Goal: Understand site structure

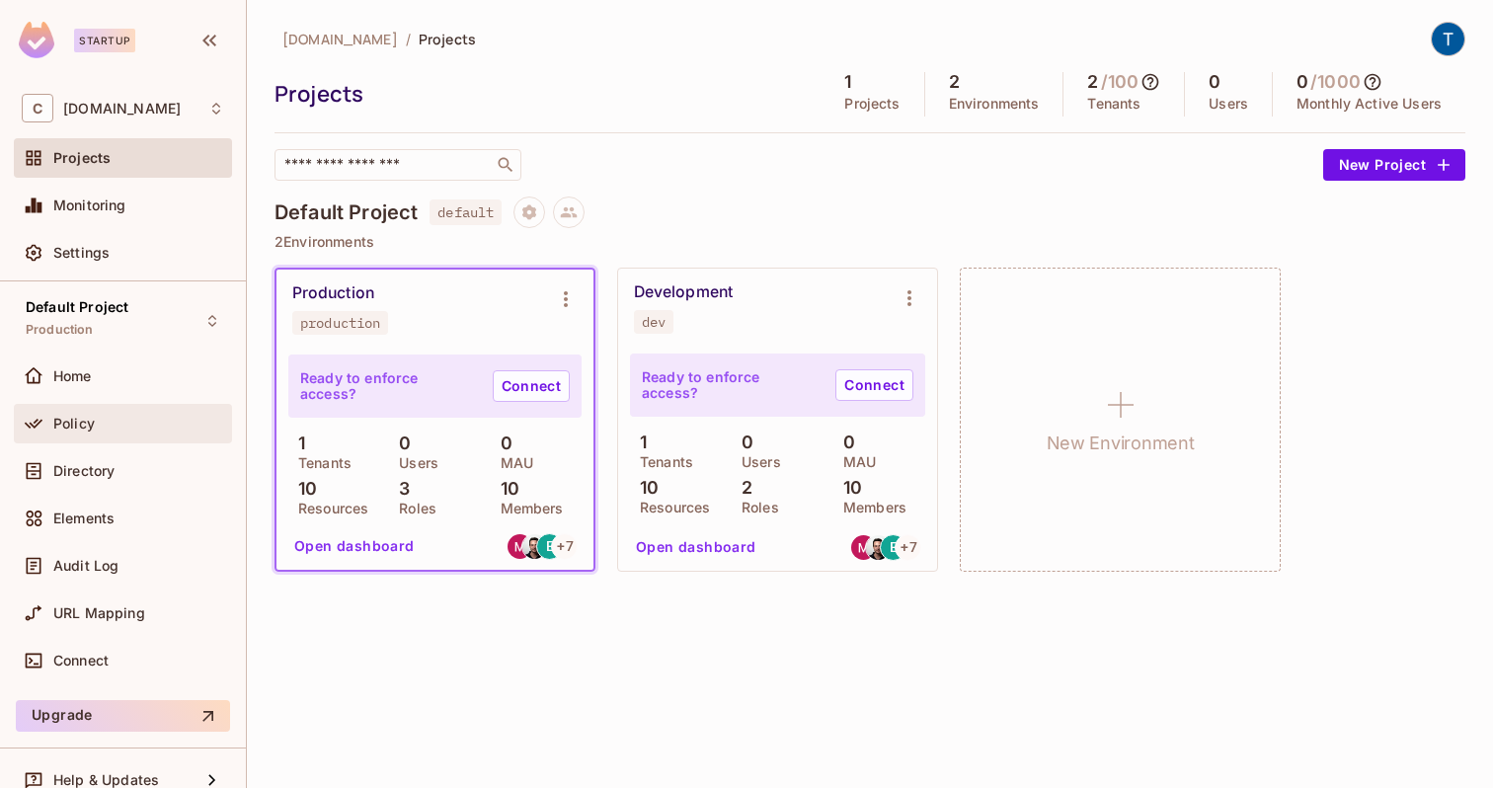
click at [108, 430] on div "Policy" at bounding box center [138, 424] width 171 height 16
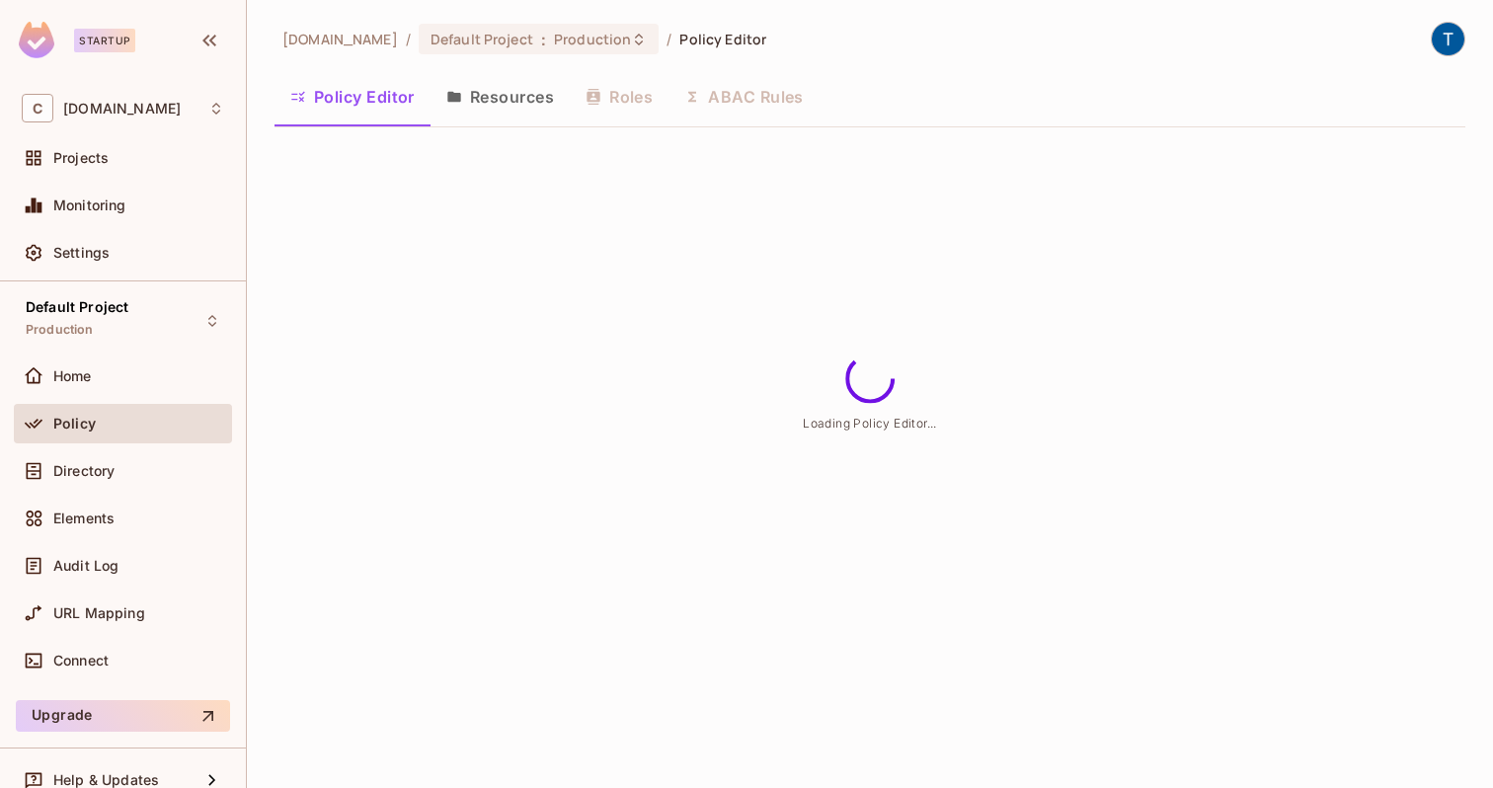
click at [622, 101] on div "Policy Editor Resources Roles ABAC Rules" at bounding box center [870, 96] width 1191 height 49
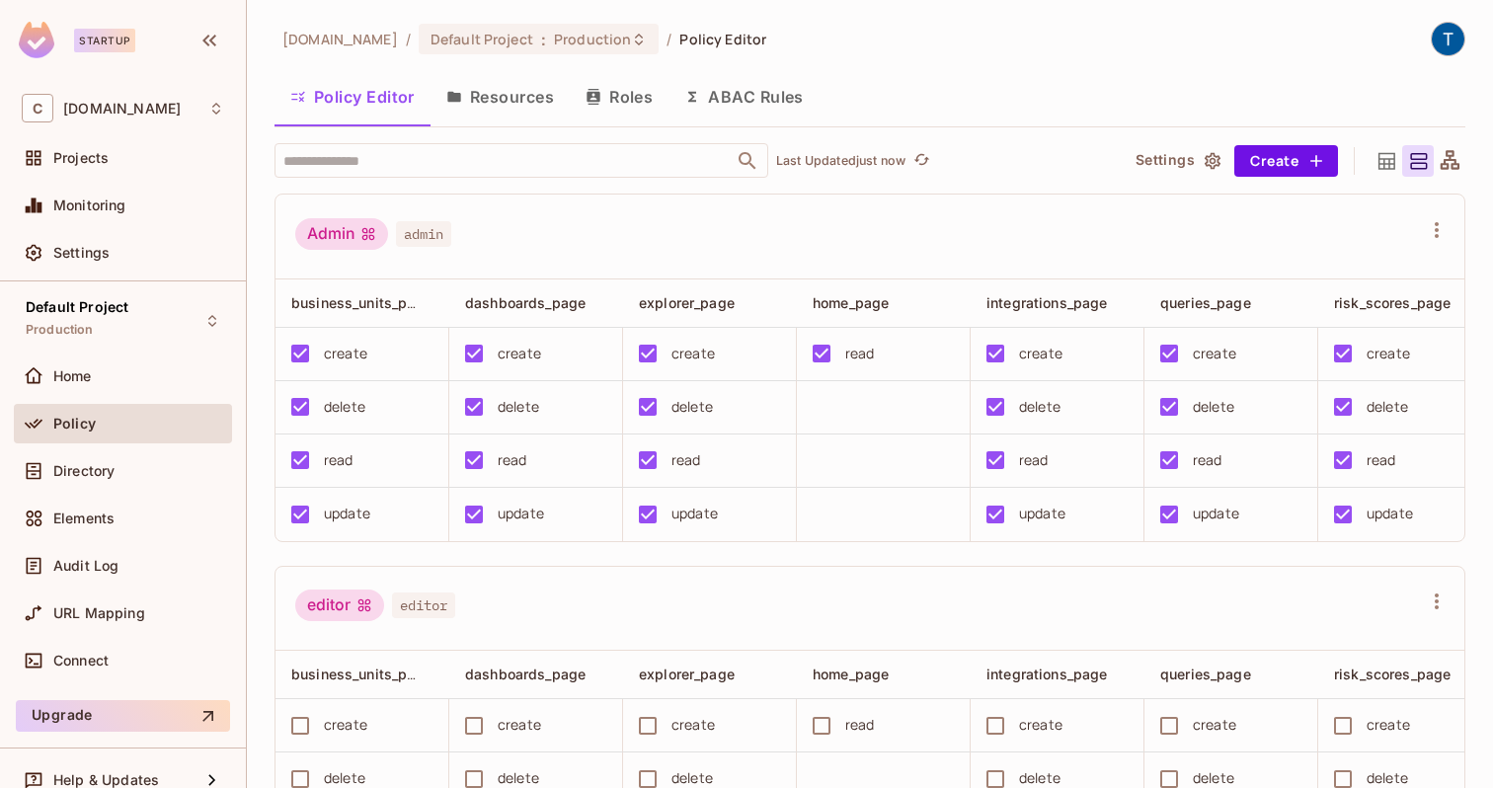
click at [614, 90] on button "Roles" at bounding box center [619, 96] width 99 height 49
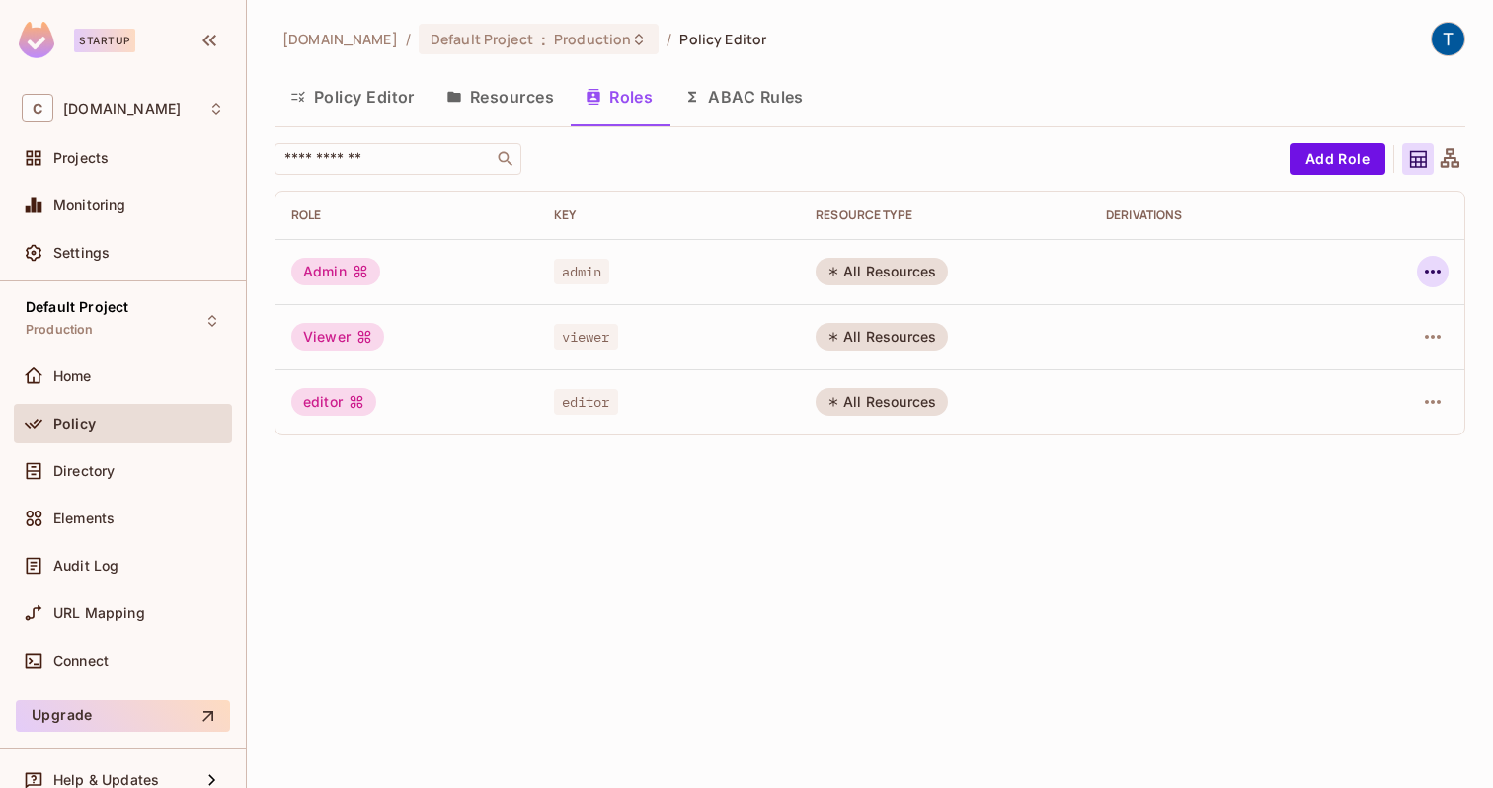
click at [1432, 267] on icon "button" at bounding box center [1433, 272] width 24 height 24
click at [1130, 563] on div at bounding box center [746, 394] width 1493 height 788
click at [575, 404] on span "editor" at bounding box center [586, 402] width 64 height 26
click at [582, 257] on td "admin" at bounding box center [669, 271] width 263 height 65
click at [363, 266] on icon at bounding box center [360, 272] width 13 height 13
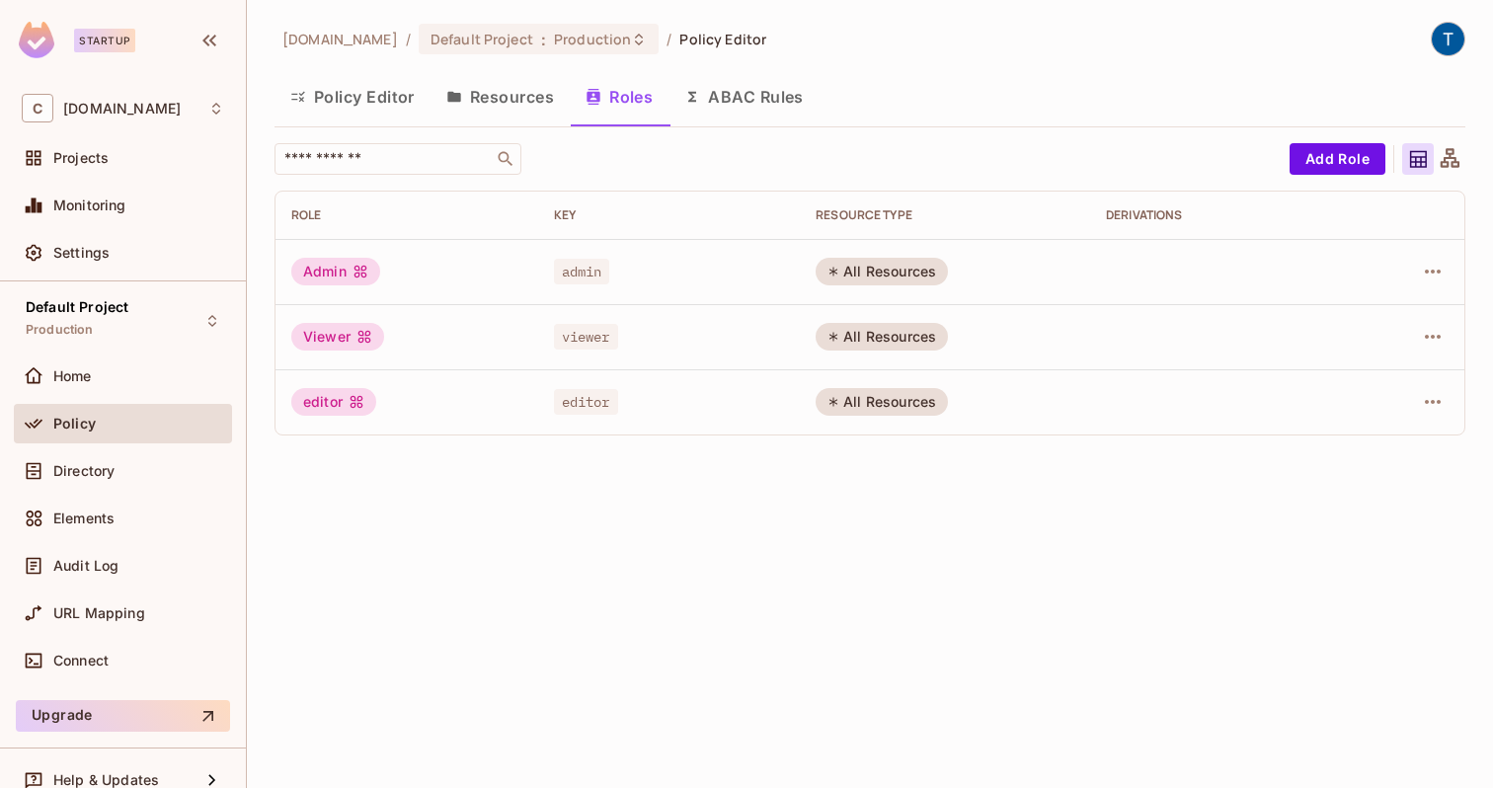
click at [353, 281] on div "Admin" at bounding box center [335, 272] width 89 height 28
click at [355, 276] on icon at bounding box center [360, 272] width 13 height 13
click at [319, 269] on div "Admin" at bounding box center [335, 272] width 89 height 28
click at [1458, 160] on icon at bounding box center [1450, 159] width 25 height 25
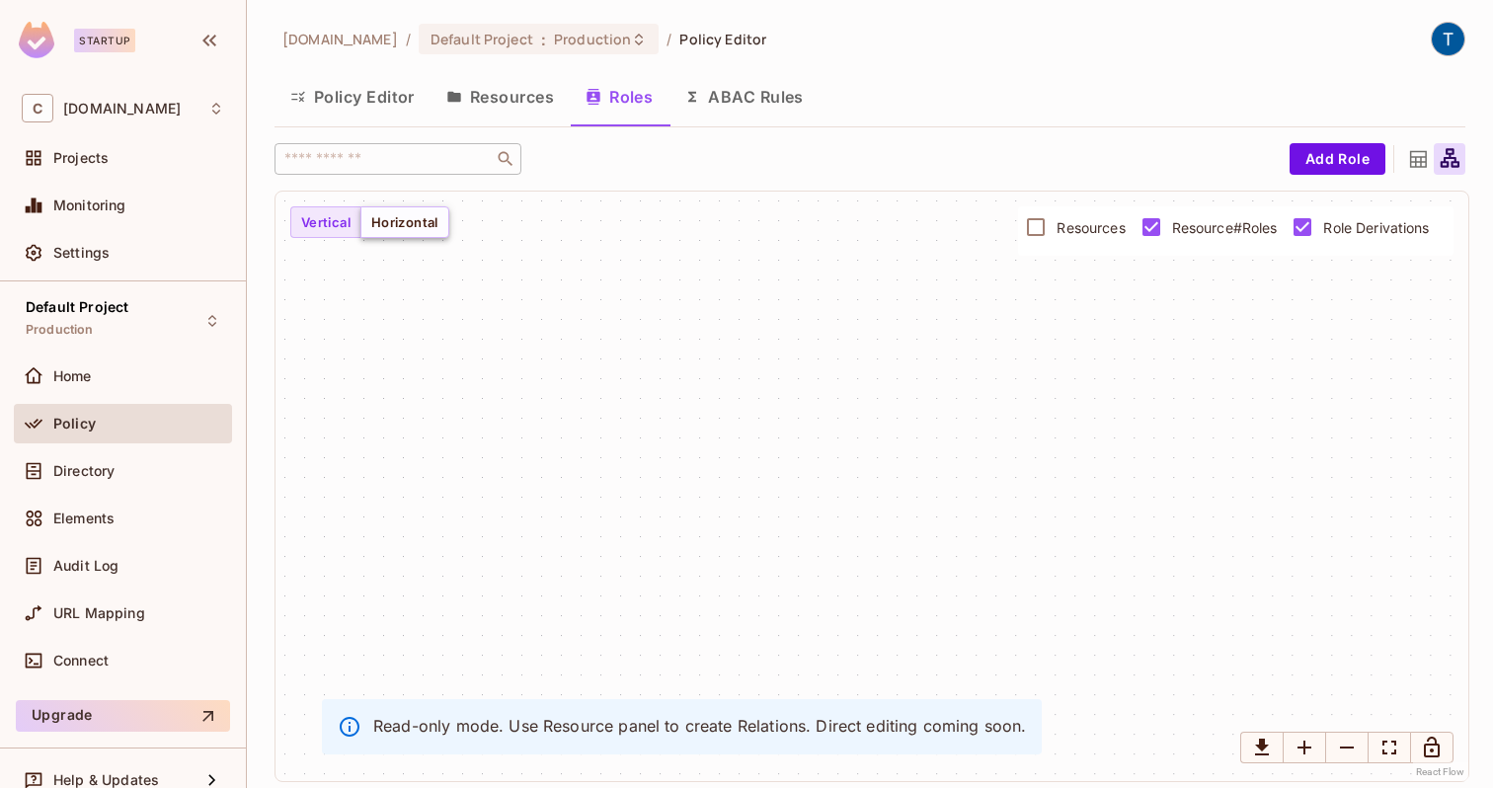
click at [427, 220] on button "Horizontal" at bounding box center [404, 222] width 89 height 32
click at [320, 227] on button "Vertical" at bounding box center [325, 222] width 71 height 32
click at [1425, 156] on icon at bounding box center [1418, 159] width 17 height 17
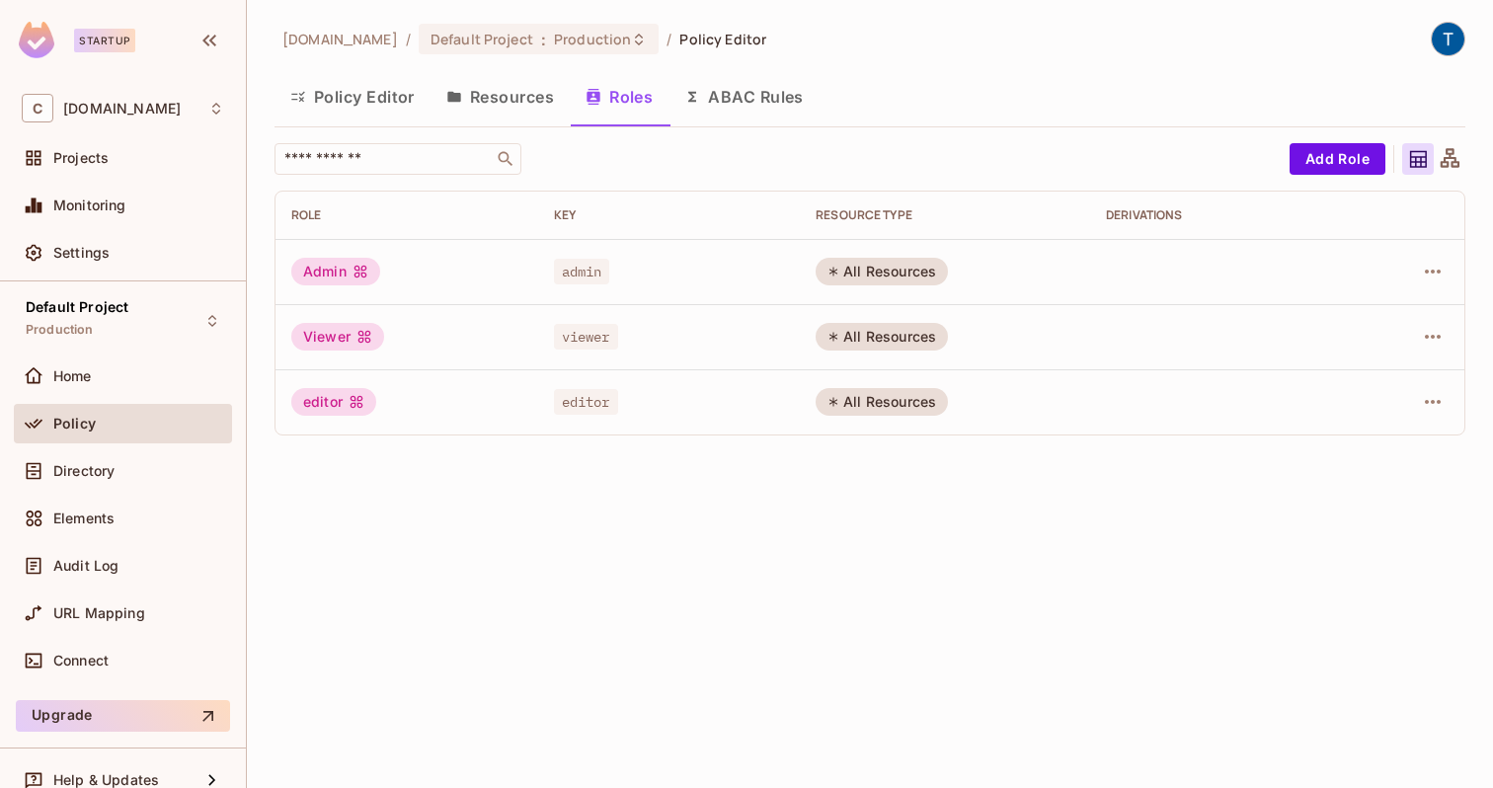
click at [742, 114] on button "ABAC Rules" at bounding box center [744, 96] width 151 height 49
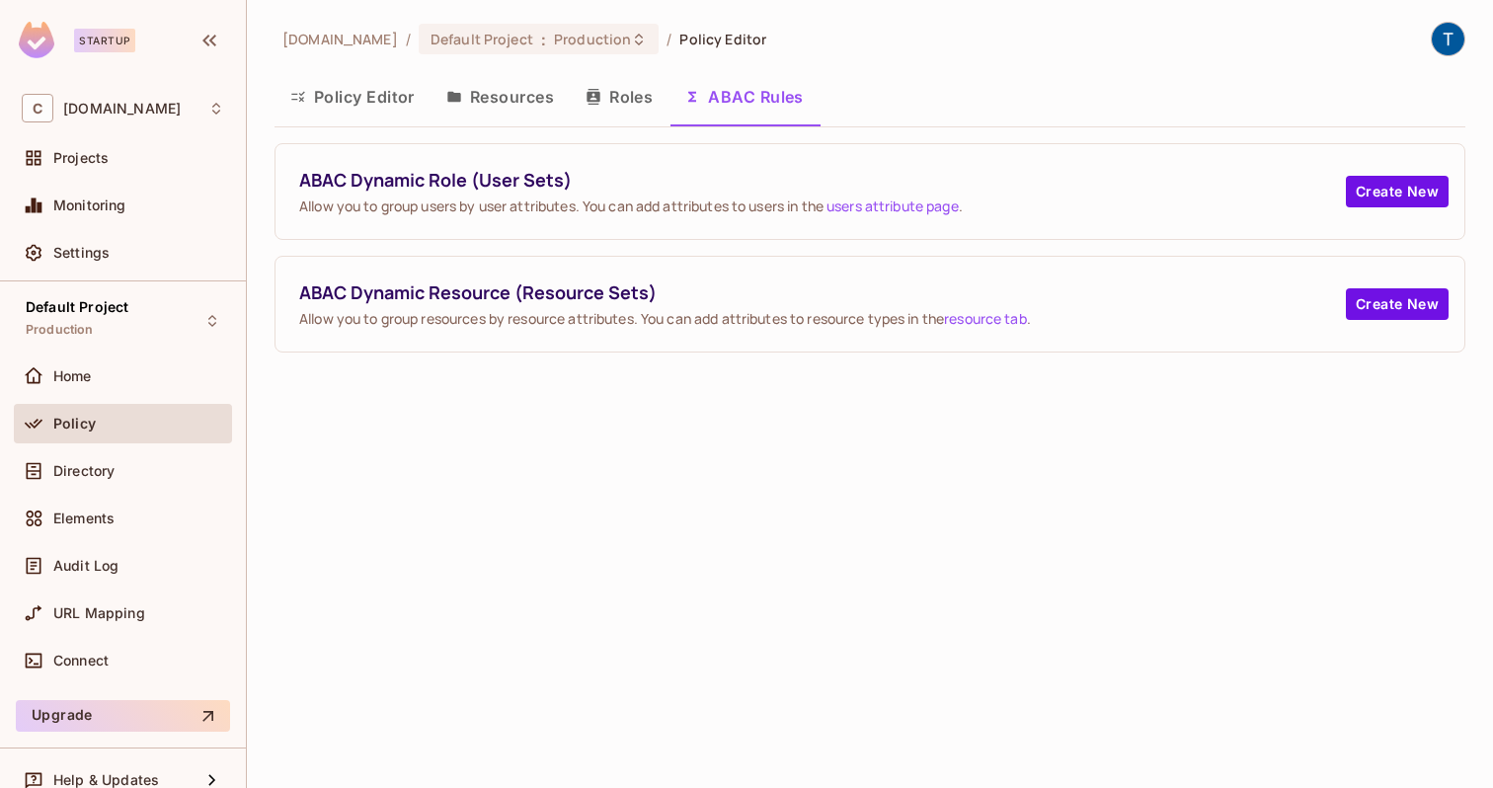
click at [612, 91] on button "Roles" at bounding box center [619, 96] width 99 height 49
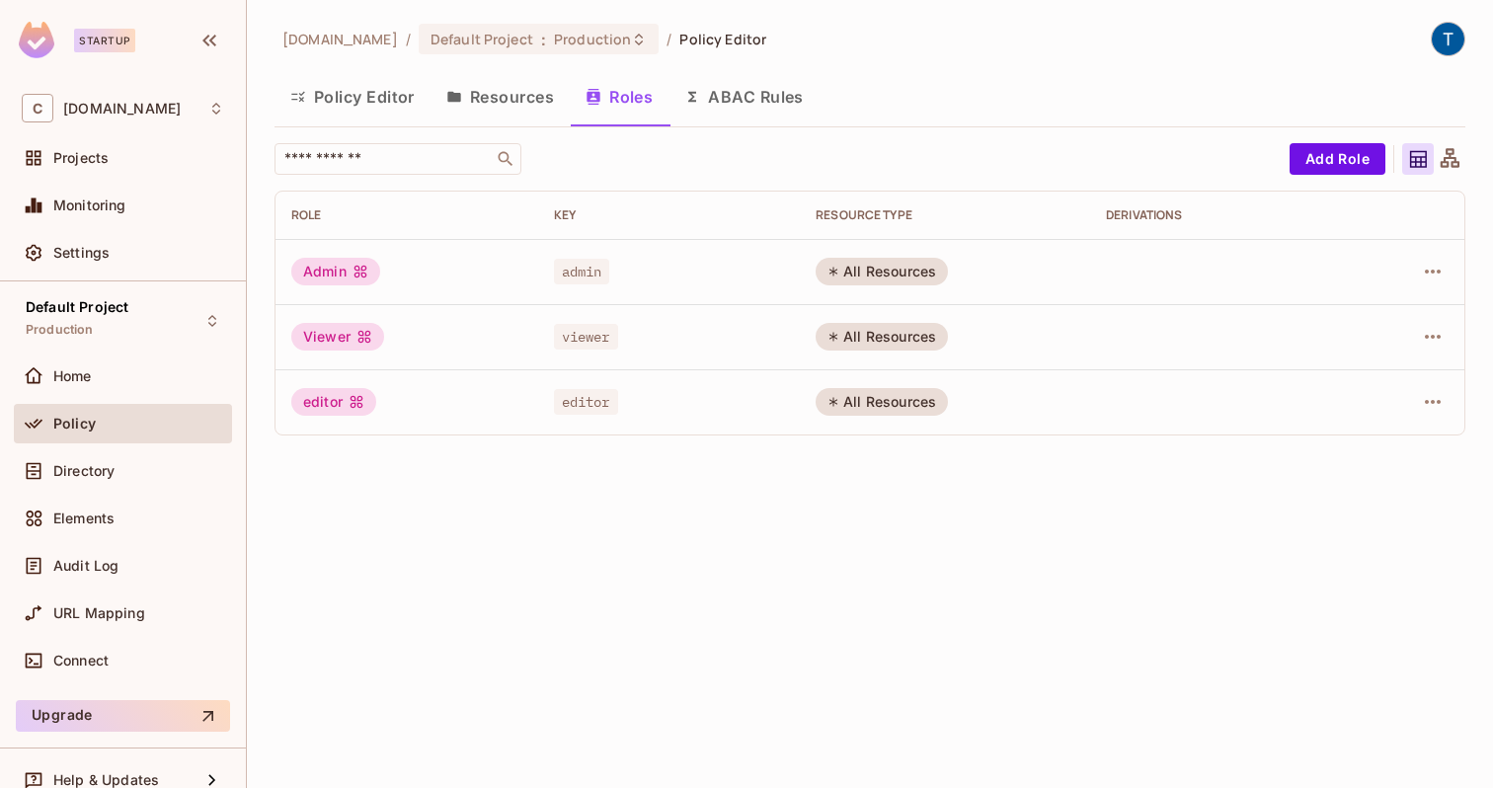
click at [470, 98] on button "Resources" at bounding box center [500, 96] width 139 height 49
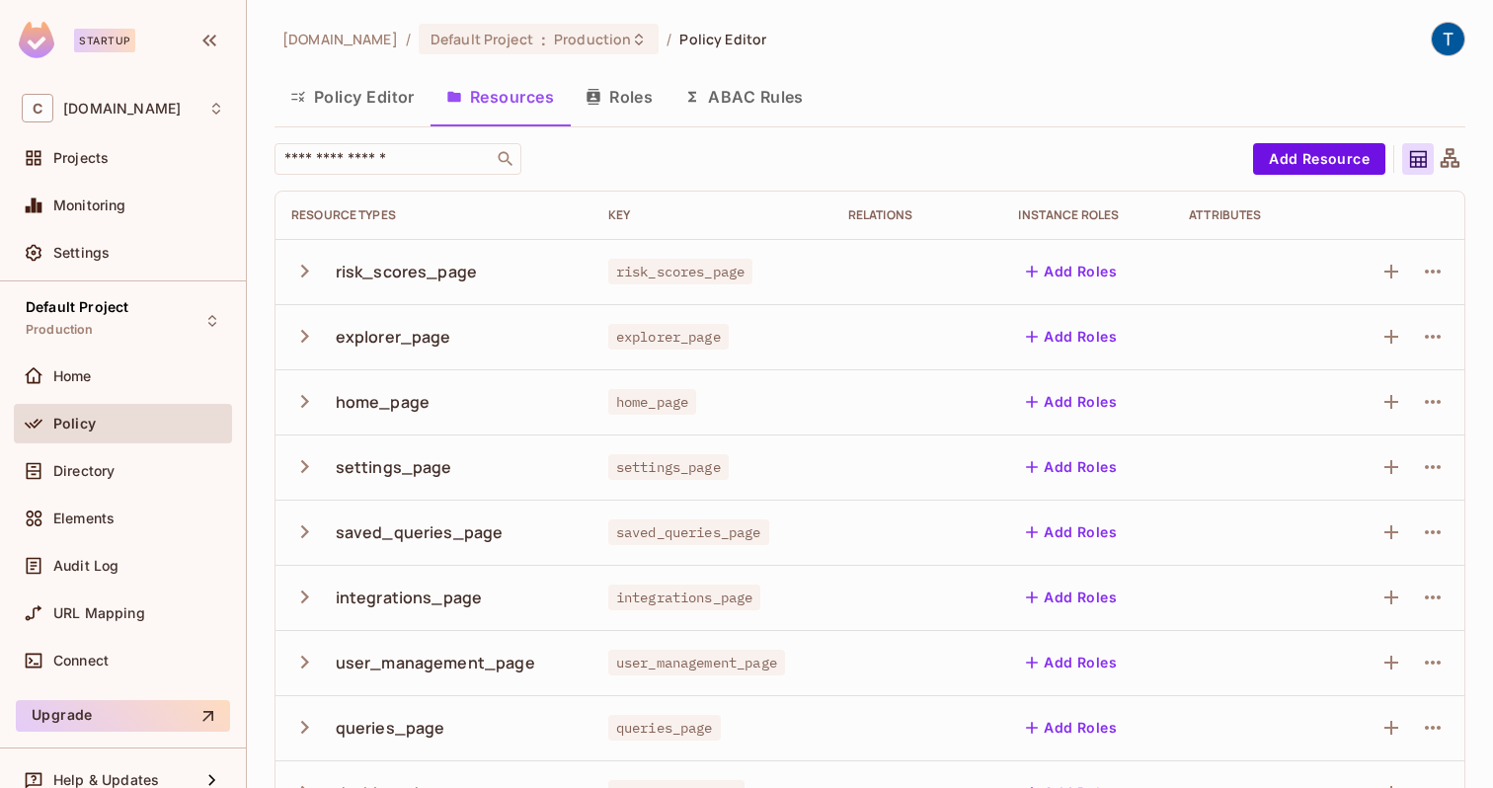
click at [371, 107] on button "Policy Editor" at bounding box center [353, 96] width 156 height 49
